Goal: Task Accomplishment & Management: Complete application form

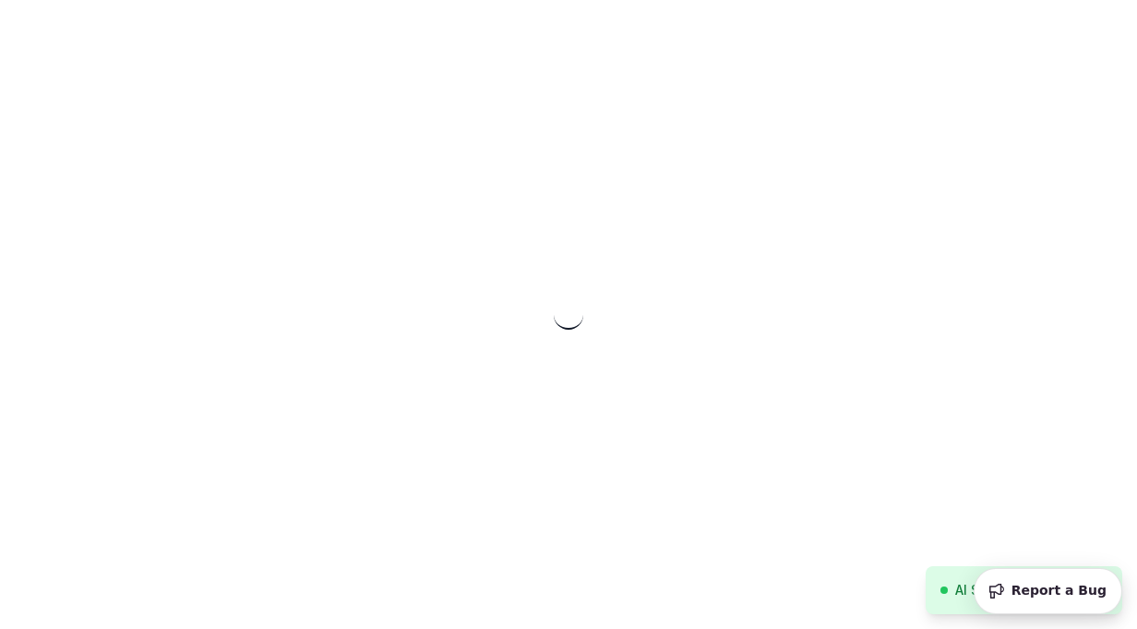
click at [717, 102] on div at bounding box center [568, 314] width 1137 height 629
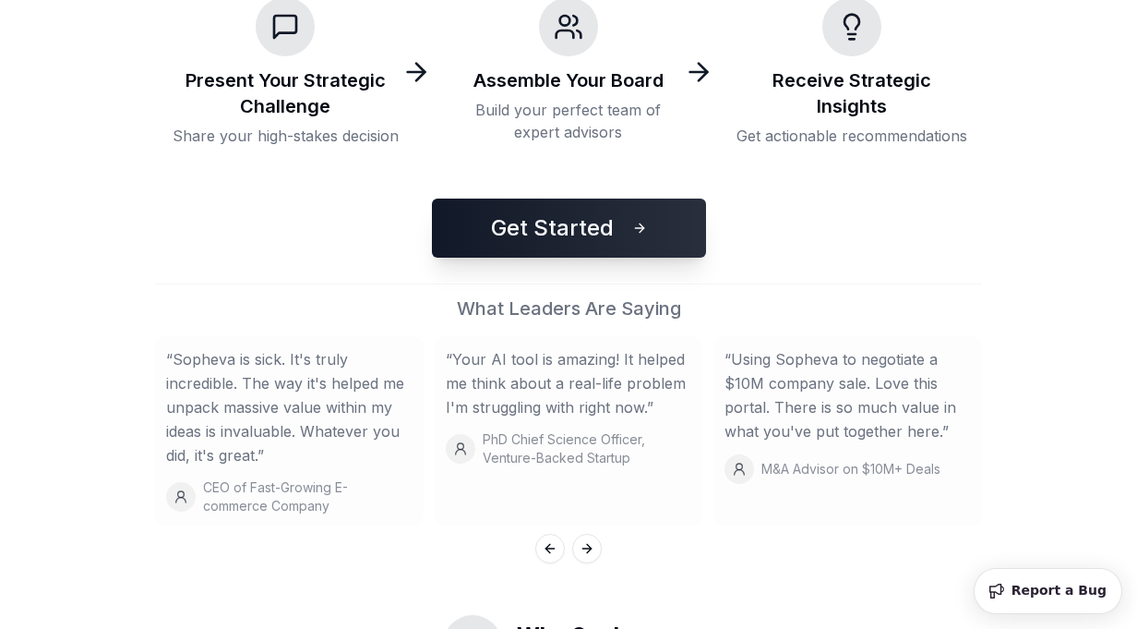
scroll to position [461, 0]
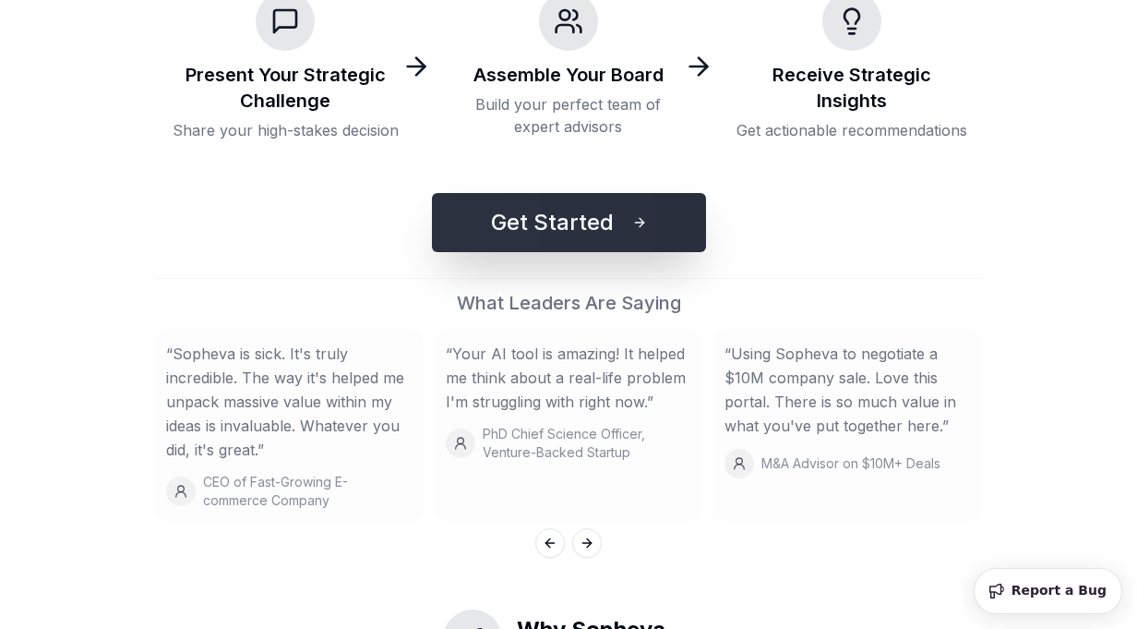
click at [585, 217] on button "Get Started" at bounding box center [569, 222] width 274 height 59
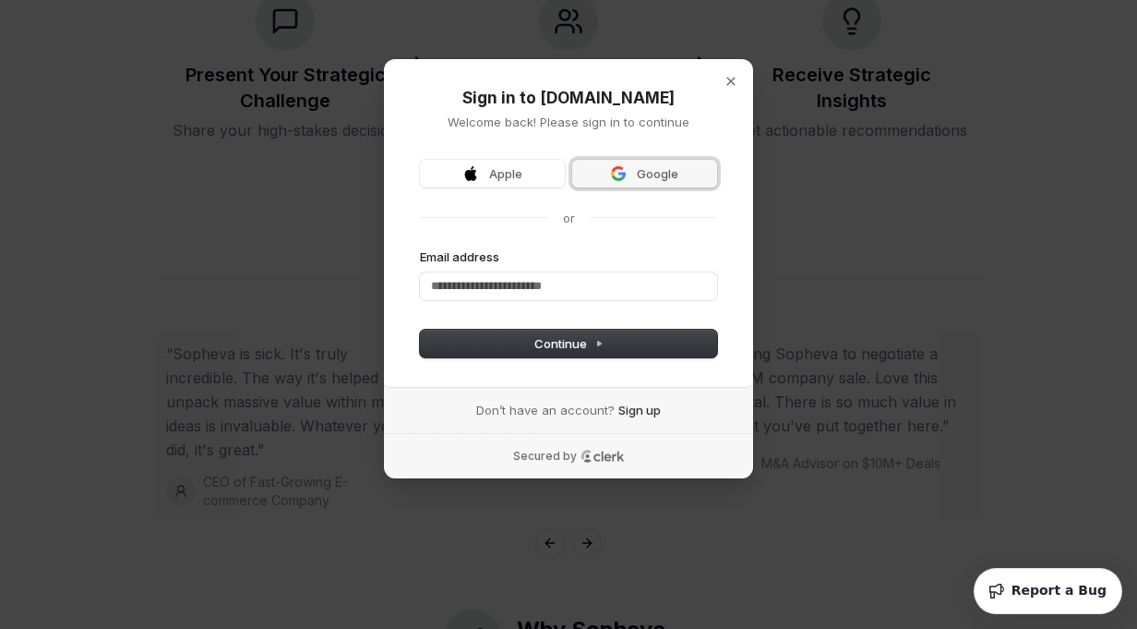
click at [654, 173] on span "Google" at bounding box center [658, 173] width 42 height 17
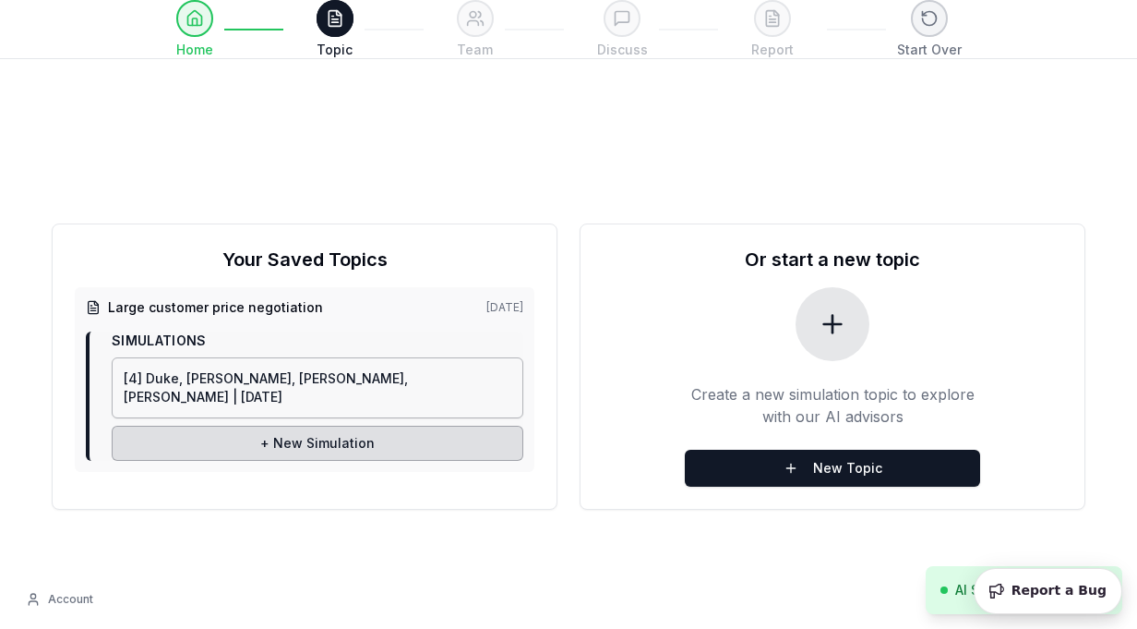
click at [644, 133] on div "Your Saved Topics Large customer price negotiation Sep 23, 2025 Simulations [4]…" at bounding box center [568, 366] width 1137 height 629
click at [837, 469] on button "New Topic" at bounding box center [832, 468] width 295 height 37
